Goal: Navigation & Orientation: Find specific page/section

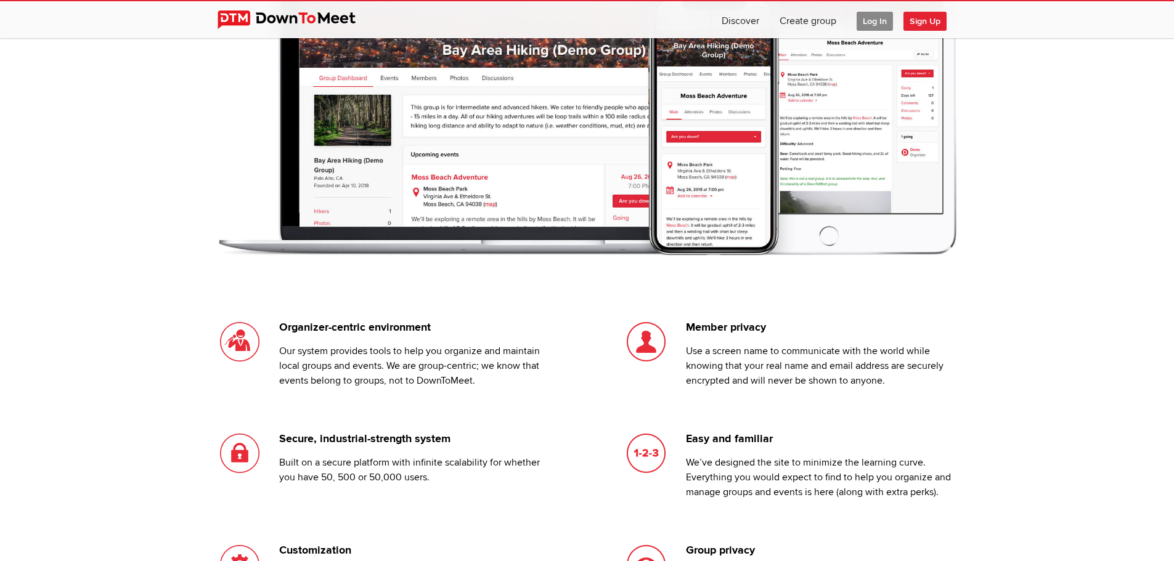
scroll to position [801, 0]
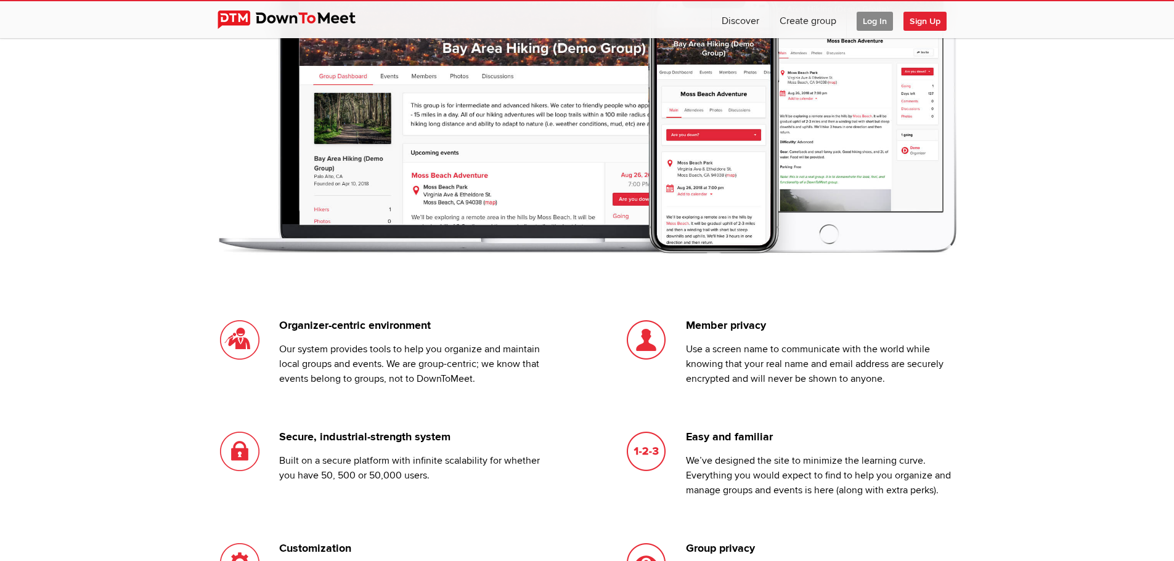
click at [869, 18] on span "Log In" at bounding box center [874, 21] width 36 height 19
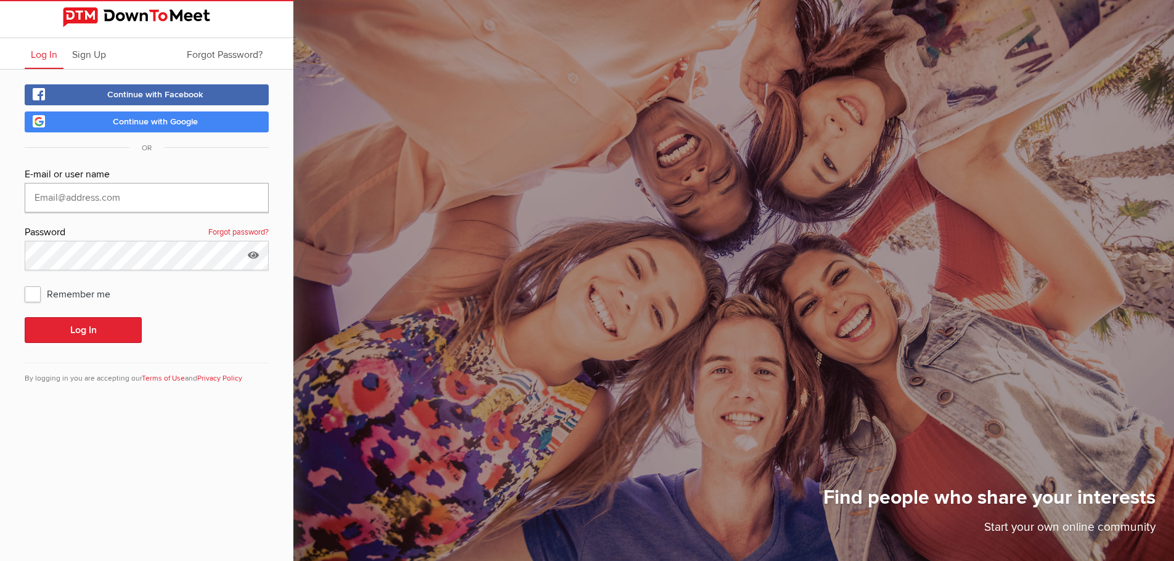
click at [155, 197] on input "text" at bounding box center [147, 198] width 244 height 30
type input "[EMAIL_ADDRESS][DOMAIN_NAME]"
click at [31, 293] on span "Remember me" at bounding box center [74, 294] width 98 height 22
click at [25, 283] on input "Remember me" at bounding box center [24, 282] width 1 height 1
checkbox input "true"
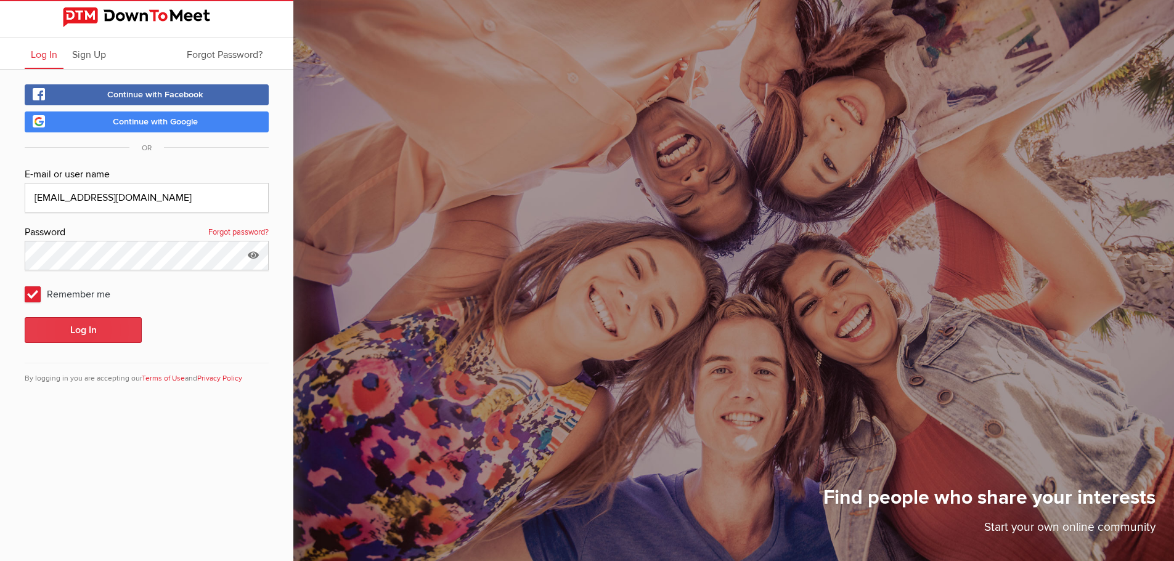
click at [73, 328] on button "Log In" at bounding box center [83, 330] width 117 height 26
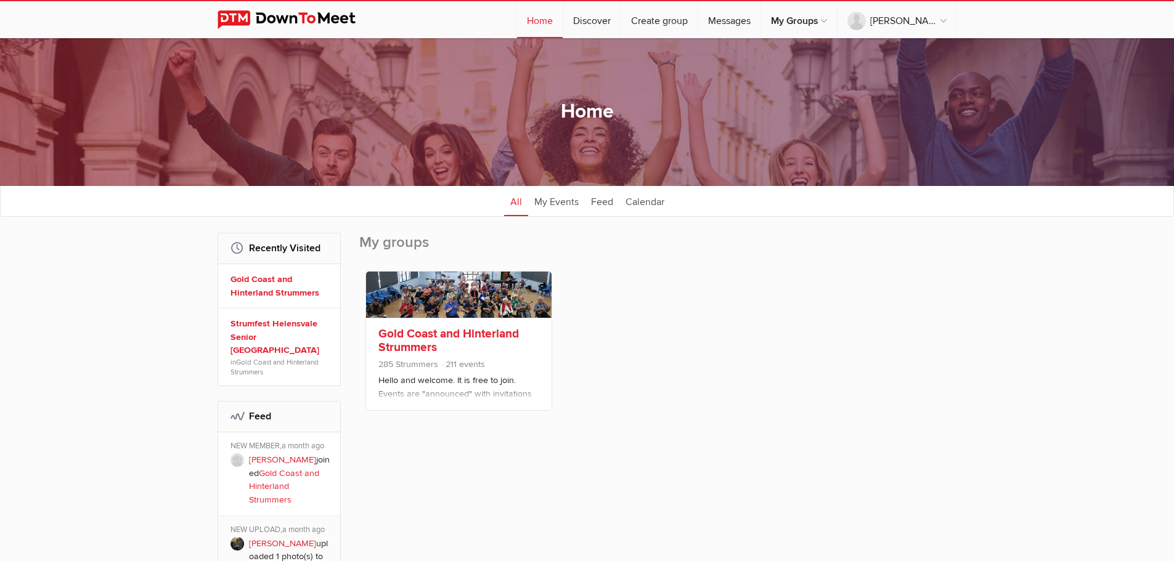
click at [411, 348] on link "Gold Coast and Hinterland Strummers" at bounding box center [448, 341] width 140 height 28
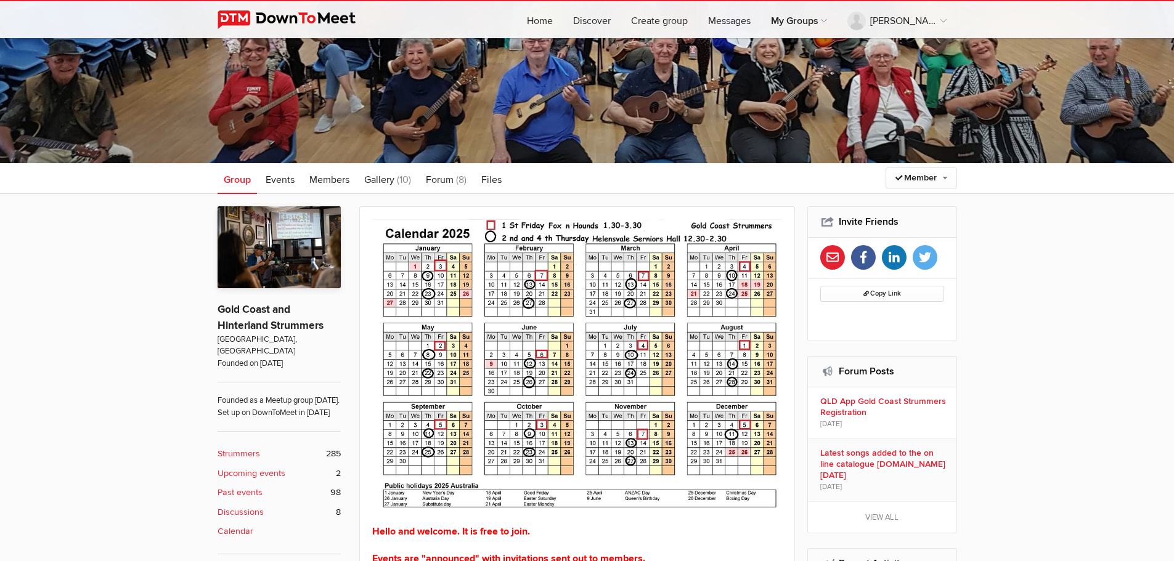
scroll to position [185, 0]
